Goal: Information Seeking & Learning: Learn about a topic

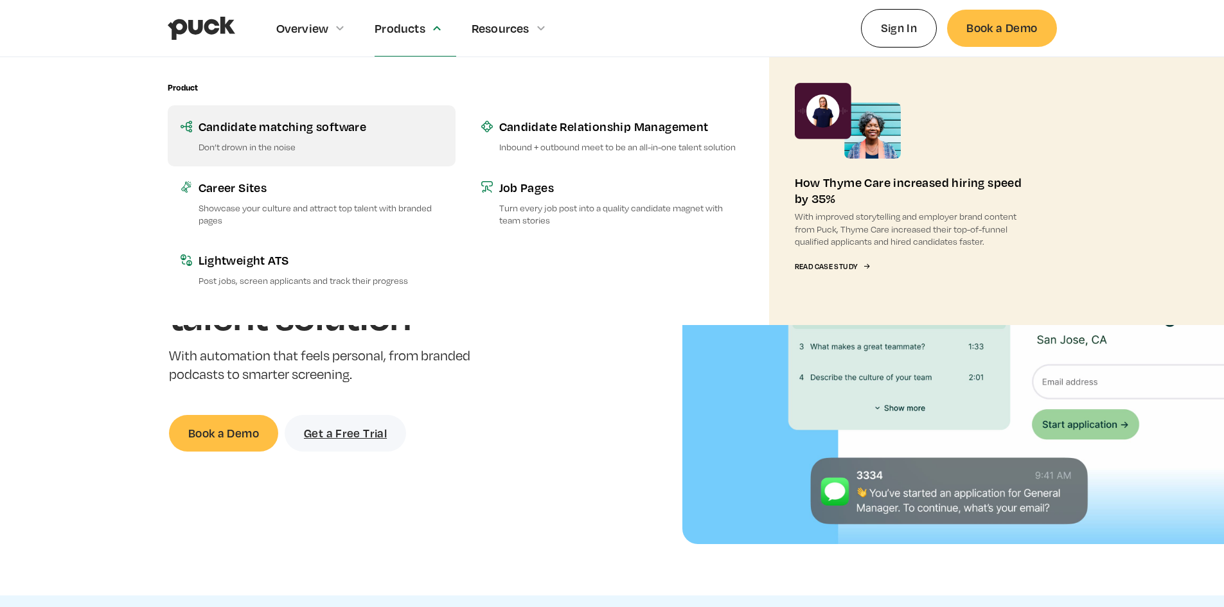
click at [270, 143] on p "Don’t drown in the noise" at bounding box center [320, 147] width 244 height 12
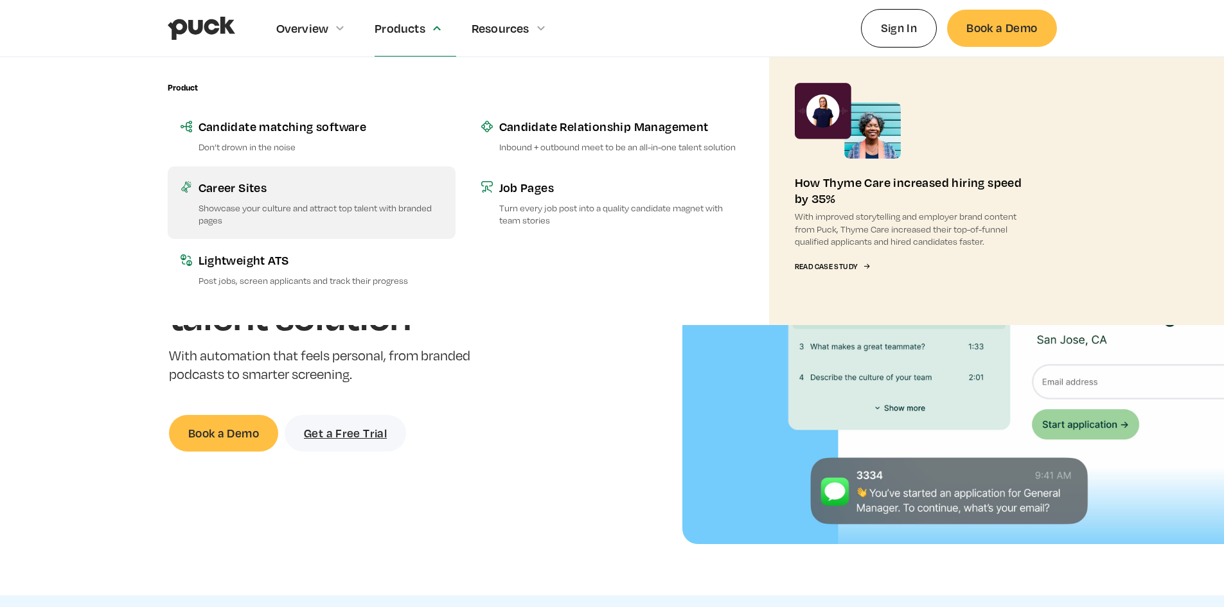
click at [328, 202] on p "Showcase your culture and attract top talent with branded pages" at bounding box center [320, 214] width 244 height 24
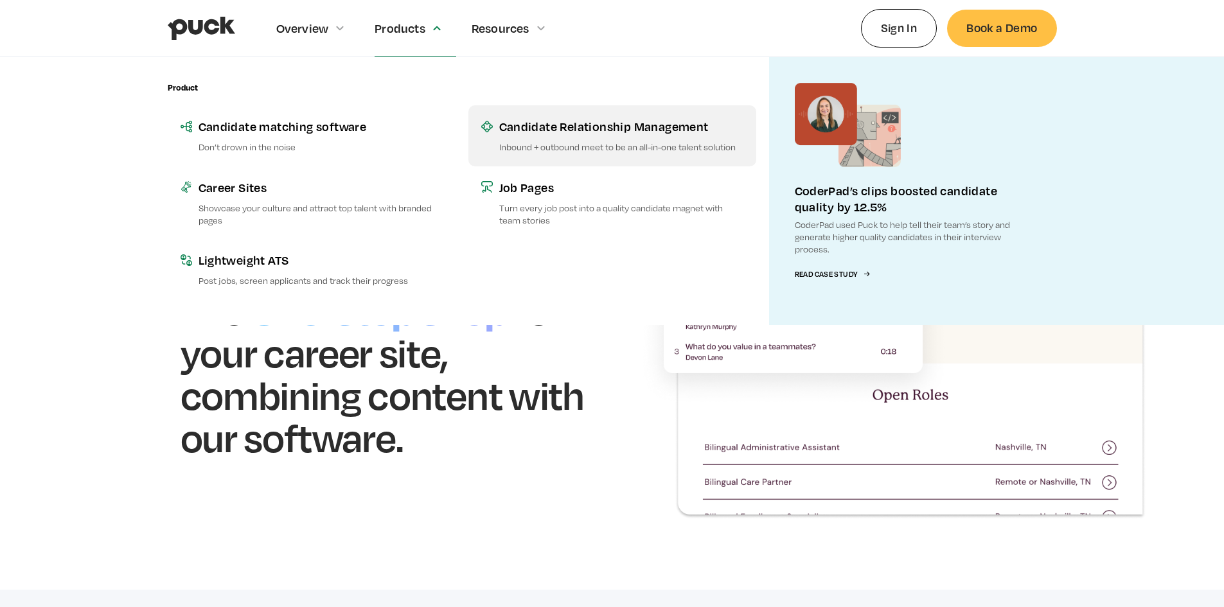
click at [589, 148] on p "Inbound + outbound meet to be an all-in-one talent solution" at bounding box center [621, 147] width 244 height 12
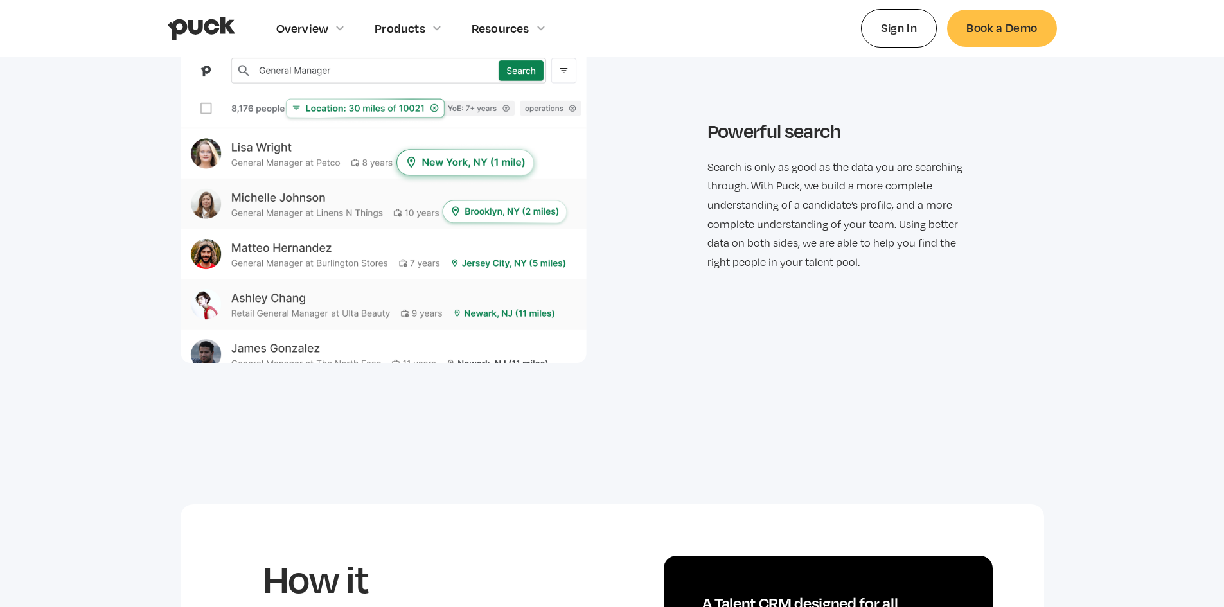
scroll to position [2441, 0]
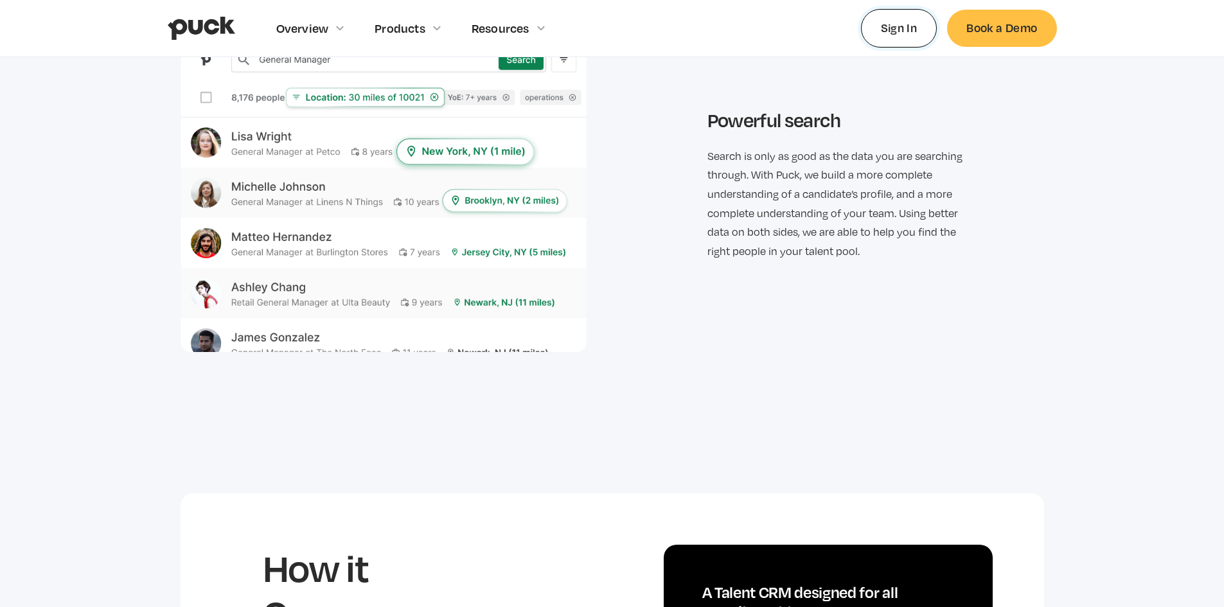
click at [892, 32] on link "Sign In" at bounding box center [899, 28] width 76 height 38
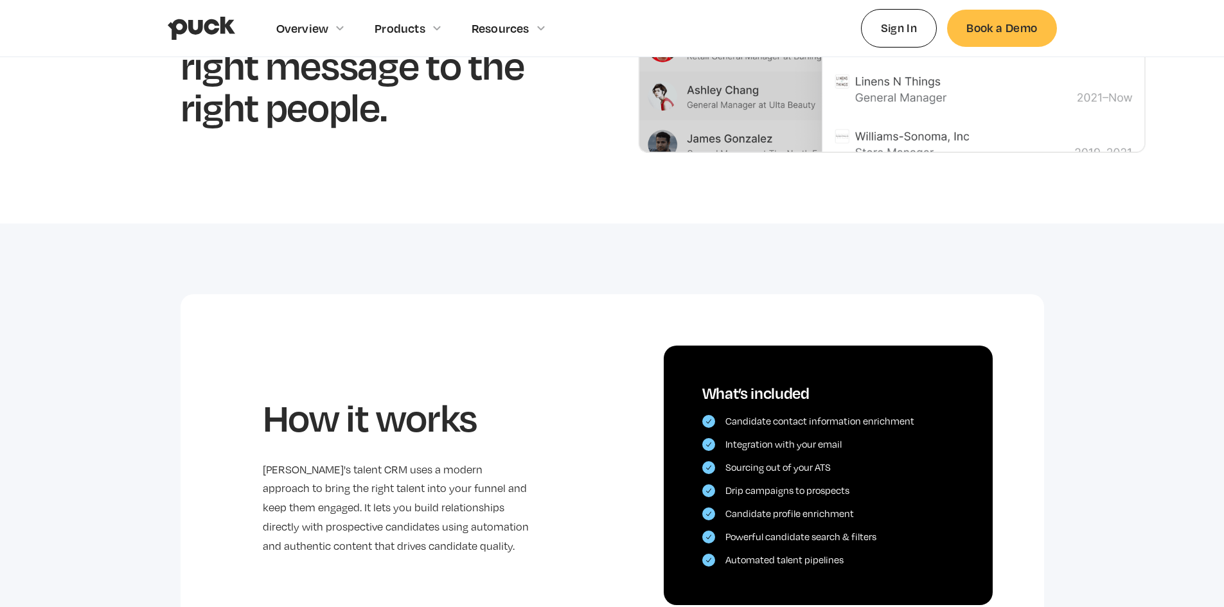
scroll to position [0, 0]
